Goal: Task Accomplishment & Management: Complete application form

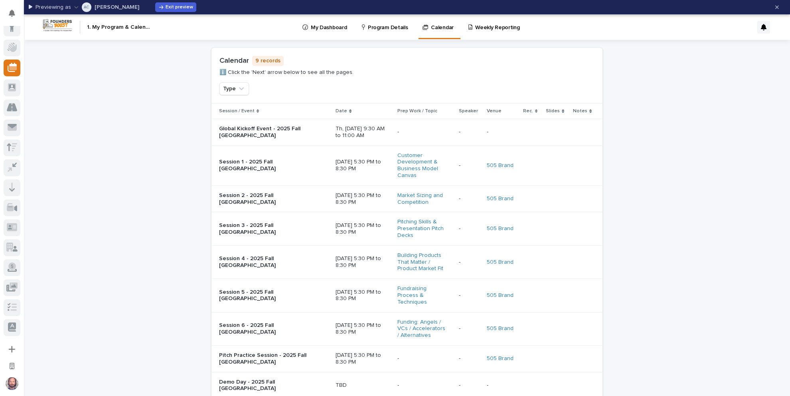
click at [378, 29] on p "Program Details" at bounding box center [388, 22] width 40 height 17
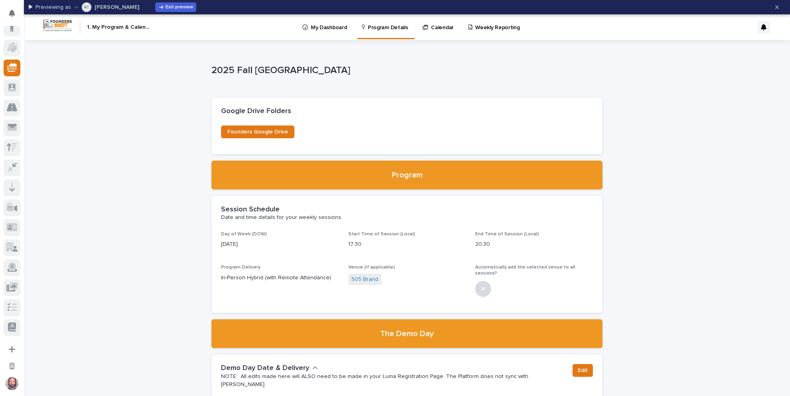
click at [333, 27] on p "My Dashboard" at bounding box center [329, 22] width 36 height 17
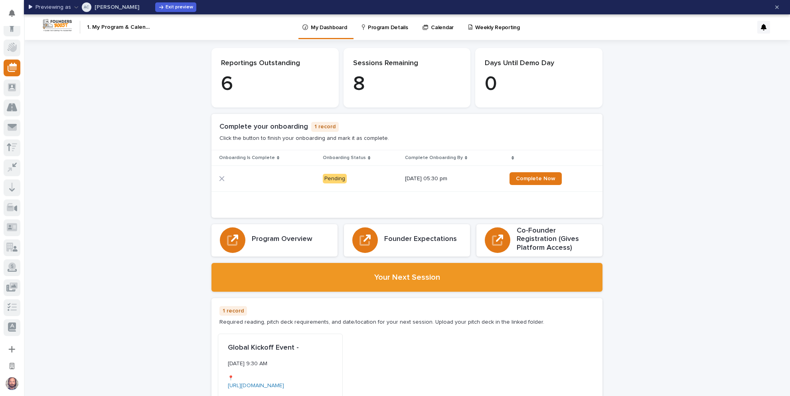
click at [484, 28] on p "Weekly Reporting" at bounding box center [497, 22] width 44 height 17
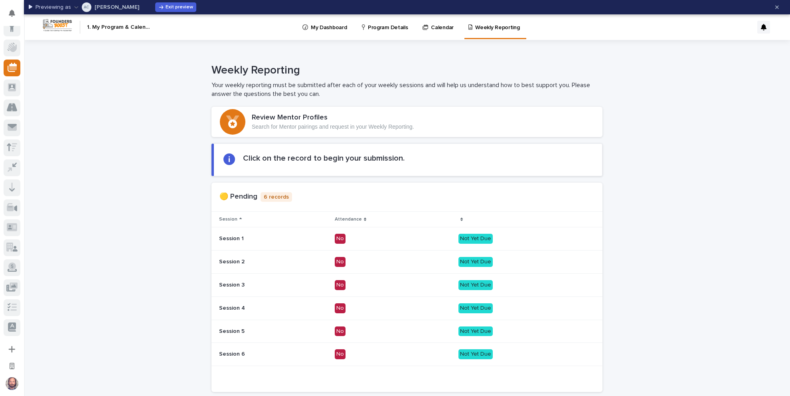
click at [189, 66] on div "Weekly Reporting Your weekly reporting must be submitted after each of your wee…" at bounding box center [407, 81] width 766 height 35
drag, startPoint x: 92, startPoint y: 6, endPoint x: 114, endPoint y: 13, distance: 22.5
click at [92, 7] on button "AC Abhi Chatterjee" at bounding box center [106, 7] width 65 height 13
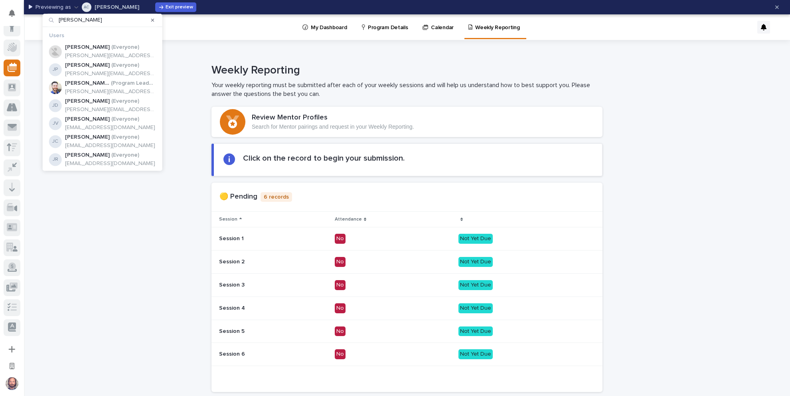
type input "jason v"
